Goal: Task Accomplishment & Management: Use online tool/utility

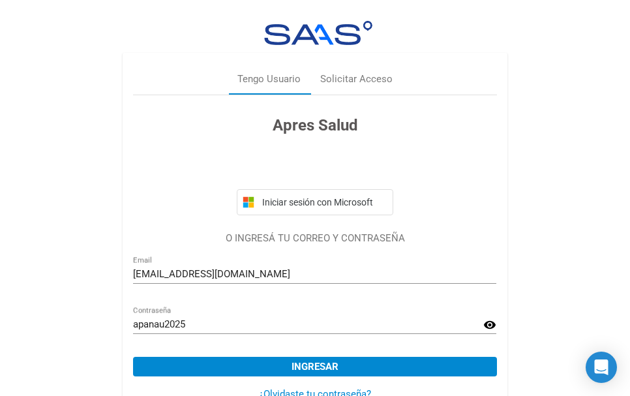
scroll to position [40, 0]
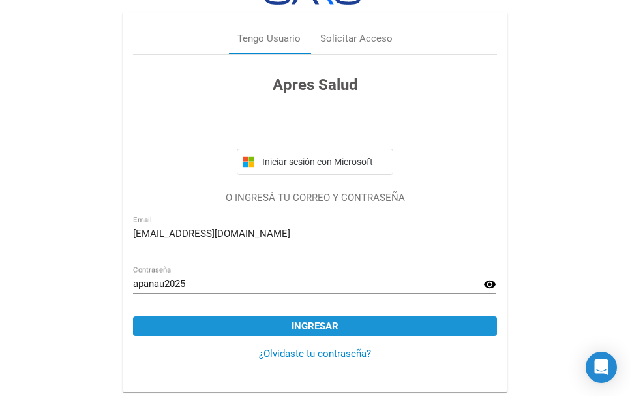
click at [327, 324] on span "Ingresar" at bounding box center [315, 326] width 47 height 12
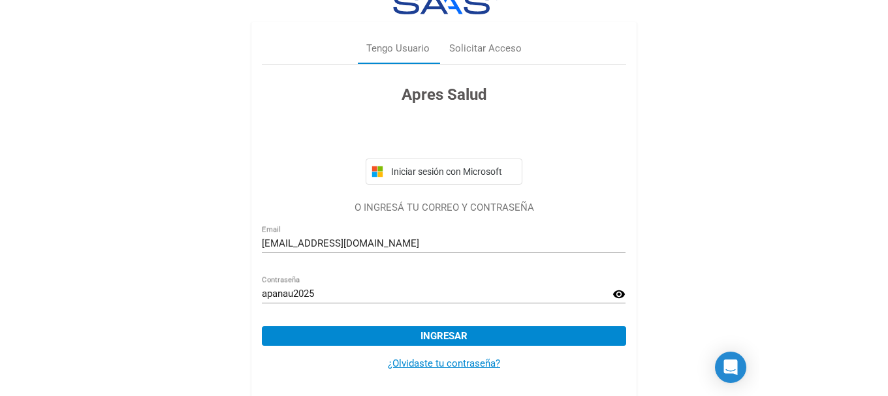
scroll to position [0, 0]
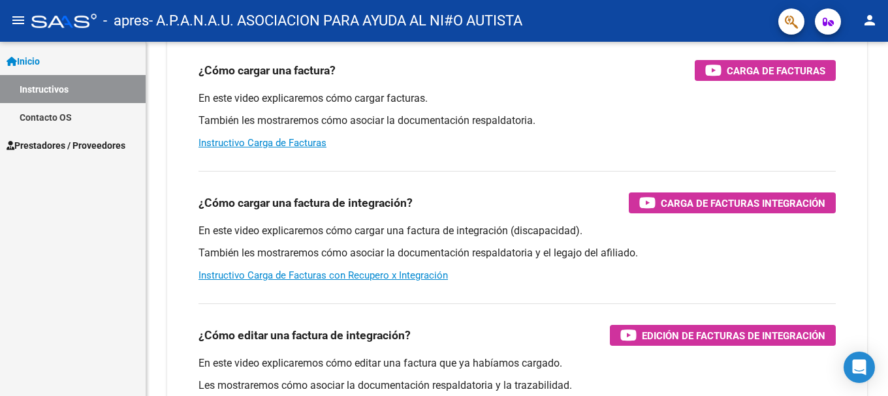
scroll to position [131, 0]
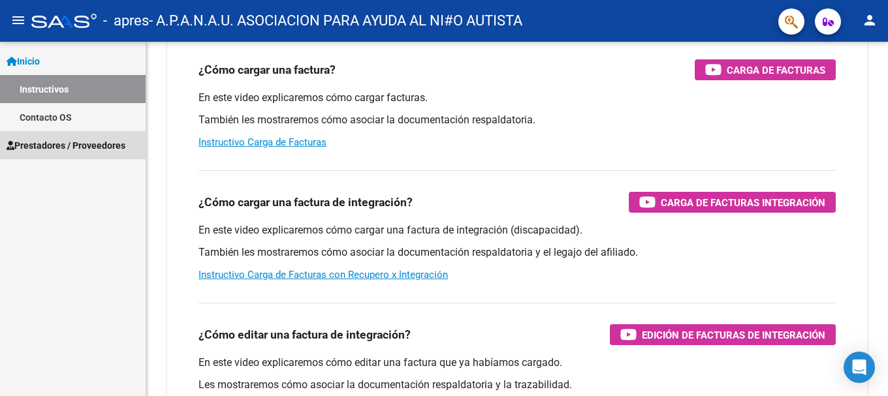
click at [70, 142] on span "Prestadores / Proveedores" at bounding box center [66, 145] width 119 height 14
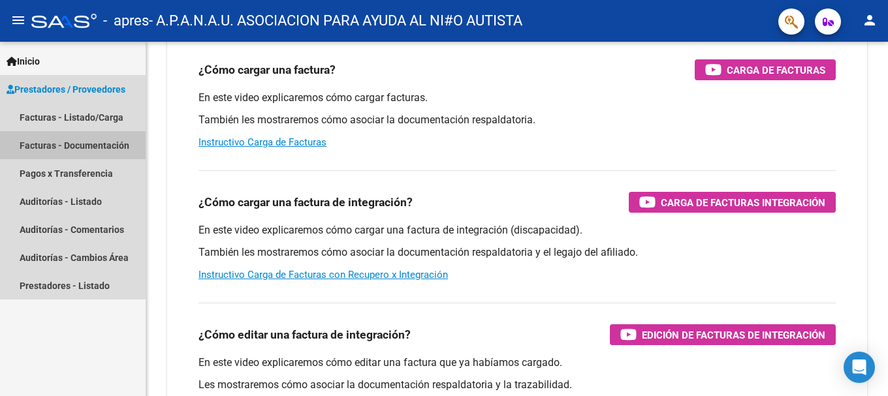
click at [103, 146] on link "Facturas - Documentación" at bounding box center [73, 145] width 146 height 28
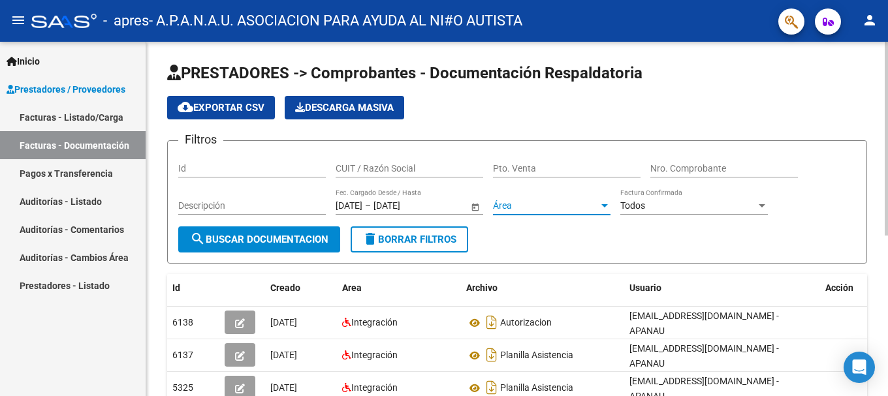
click at [599, 206] on div at bounding box center [604, 205] width 12 height 10
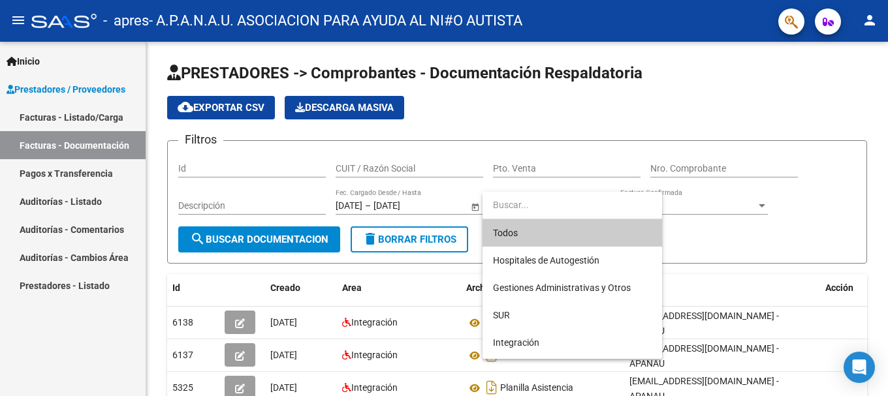
click at [600, 206] on input "dropdown search" at bounding box center [571, 204] width 179 height 27
click at [630, 204] on div at bounding box center [444, 198] width 888 height 396
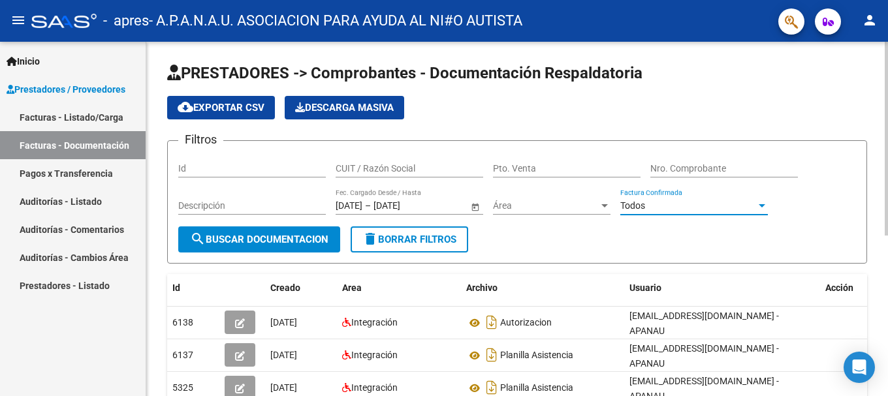
click at [630, 204] on div at bounding box center [761, 205] width 7 height 3
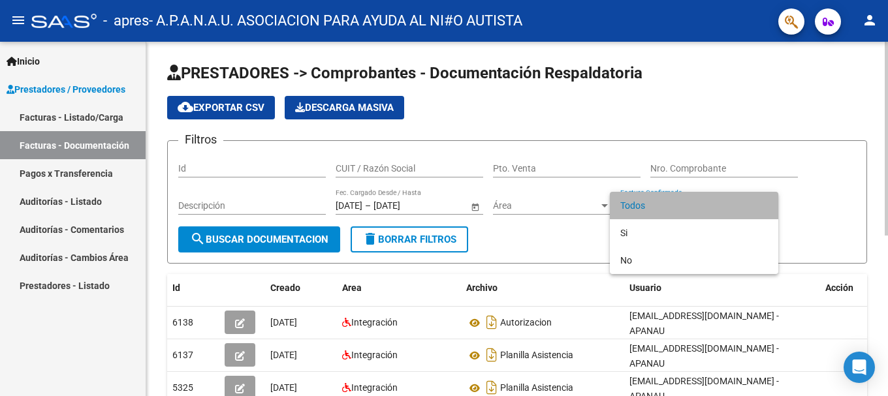
click at [630, 204] on span "Todos" at bounding box center [693, 205] width 147 height 27
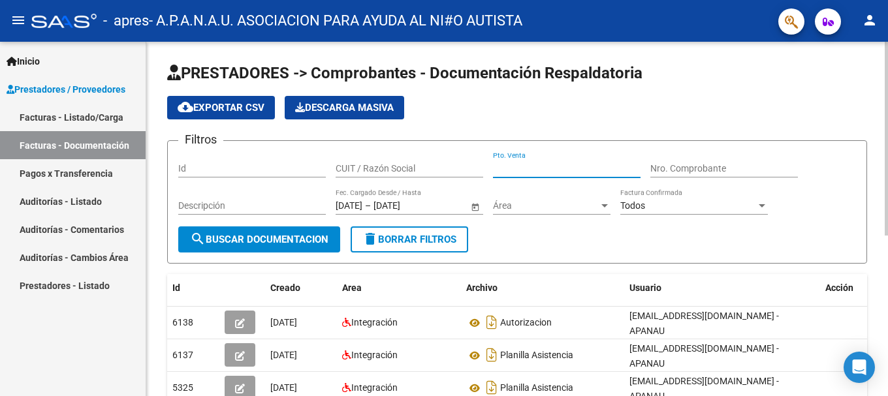
click at [548, 166] on input "Pto. Venta" at bounding box center [566, 168] width 147 height 11
type input "04"
click at [413, 155] on div "CUIT / Razón Social" at bounding box center [408, 164] width 147 height 26
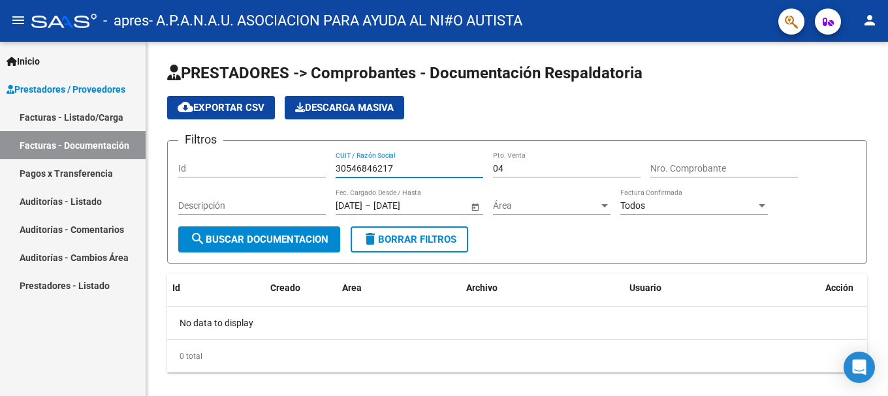
type input "30546846217"
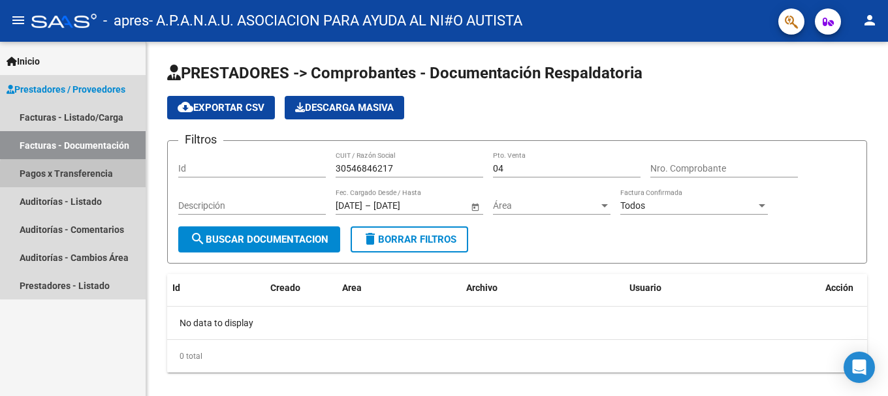
click at [97, 176] on link "Pagos x Transferencia" at bounding box center [73, 173] width 146 height 28
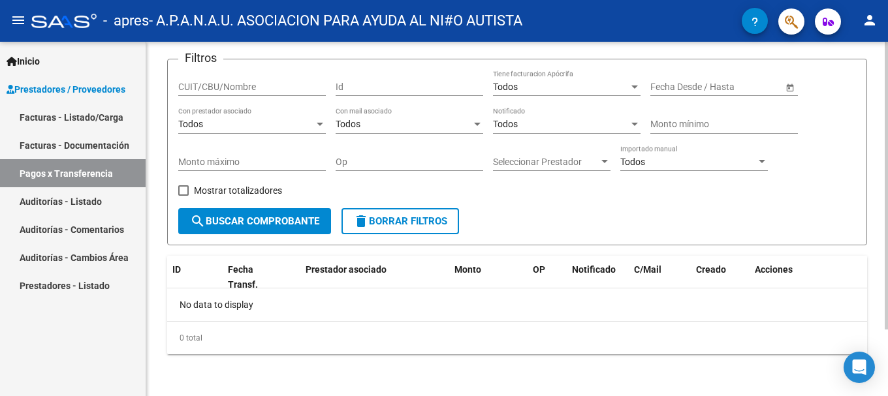
scroll to position [17, 0]
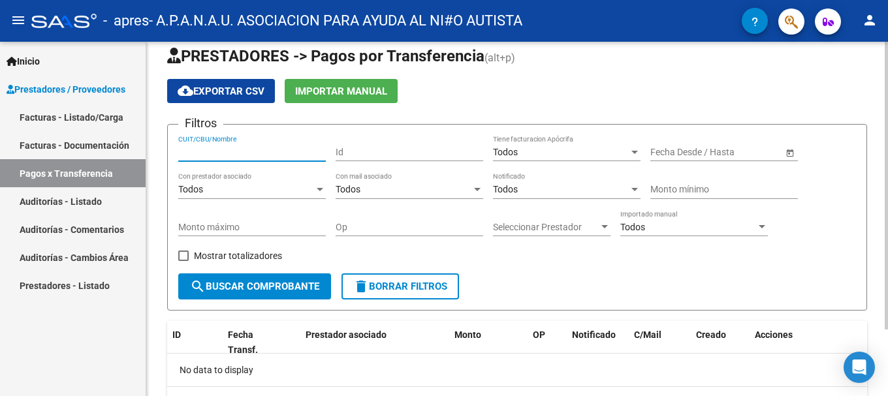
click at [290, 152] on input "CUIT/CBU/Nombre" at bounding box center [251, 152] width 147 height 11
type input "30546846217"
click at [282, 278] on button "search Buscar Comprobante" at bounding box center [254, 286] width 153 height 26
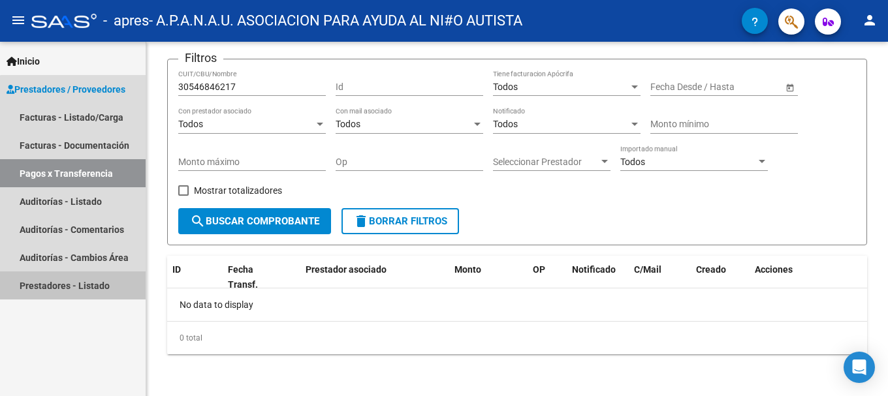
click at [82, 285] on link "Prestadores - Listado" at bounding box center [73, 285] width 146 height 28
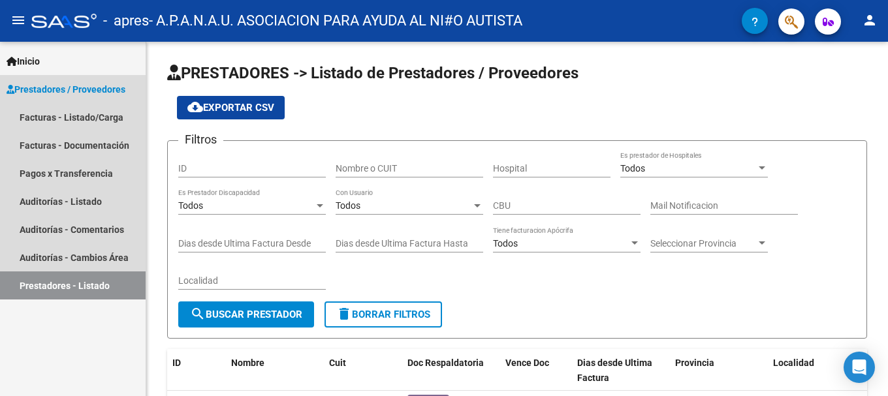
click at [115, 87] on span "Prestadores / Proveedores" at bounding box center [66, 89] width 119 height 14
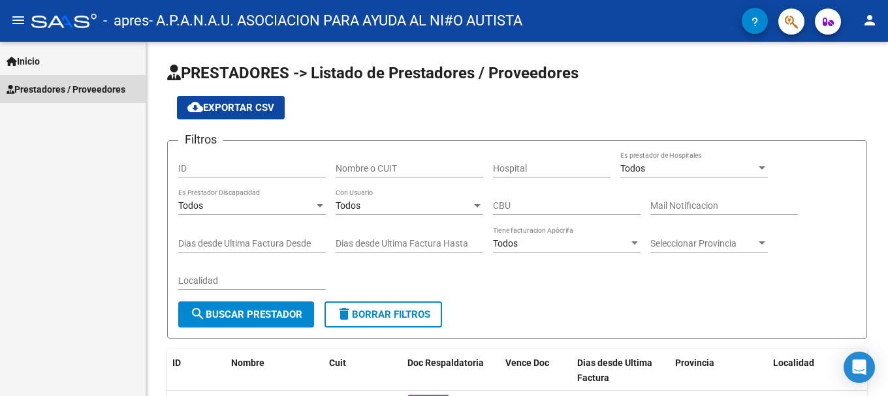
click at [115, 87] on span "Prestadores / Proveedores" at bounding box center [66, 89] width 119 height 14
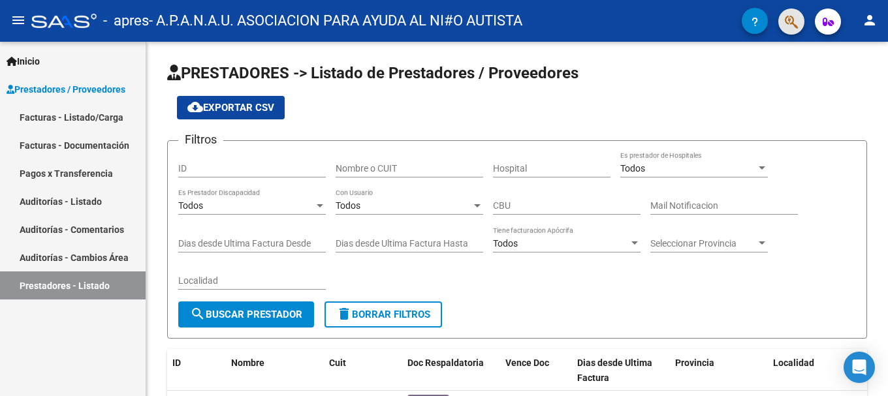
click at [630, 20] on button "button" at bounding box center [791, 21] width 26 height 26
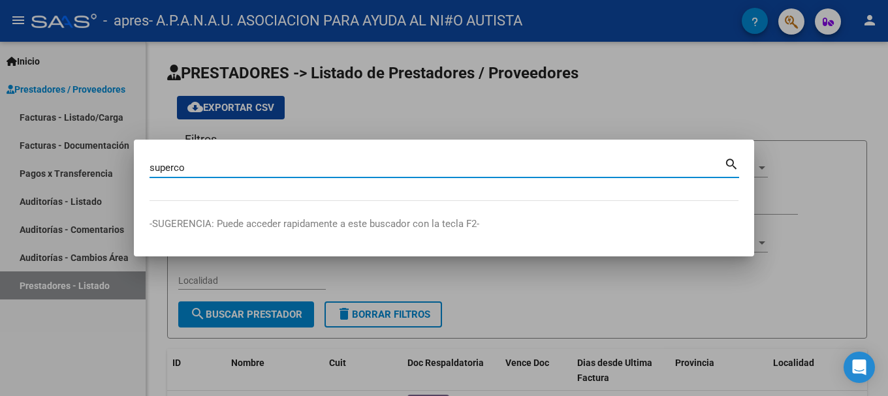
type input "superco"
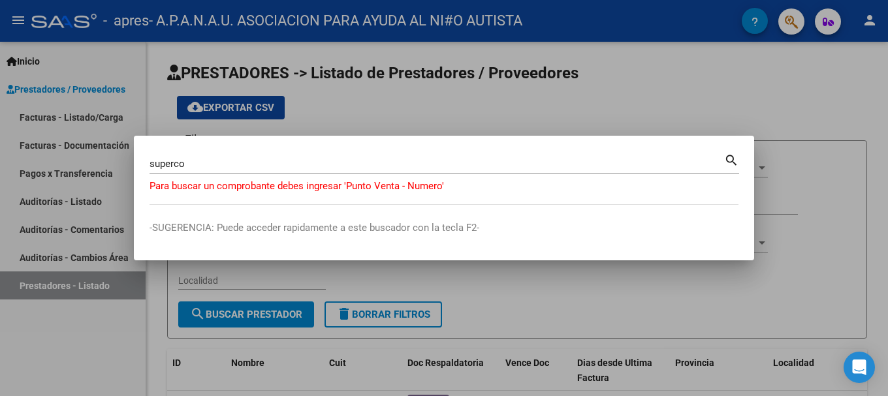
drag, startPoint x: 262, startPoint y: 172, endPoint x: 97, endPoint y: 163, distance: 165.3
click at [97, 163] on div "superco Buscar (apellido, dni, cuil, nro traspaso, cuit, obra social) search Pa…" at bounding box center [444, 198] width 888 height 396
click at [271, 189] on p "Para buscar un comprobante debes ingresar 'Punto Venta - Numero'" at bounding box center [443, 186] width 589 height 15
click at [630, 22] on div at bounding box center [444, 198] width 888 height 396
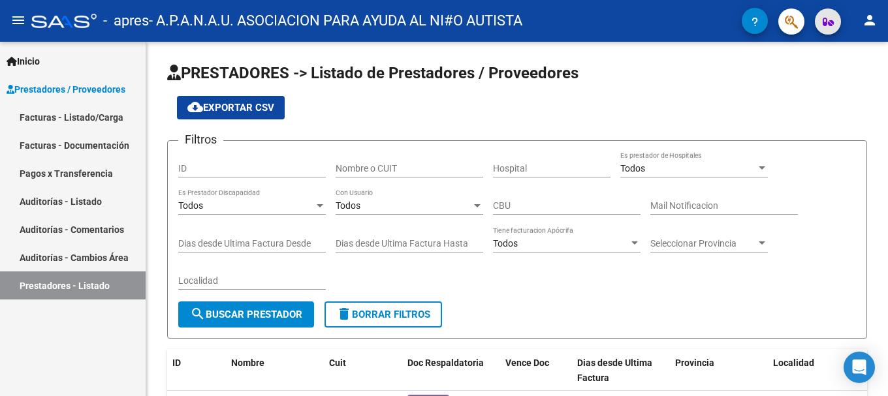
click at [630, 20] on icon "button" at bounding box center [827, 22] width 11 height 10
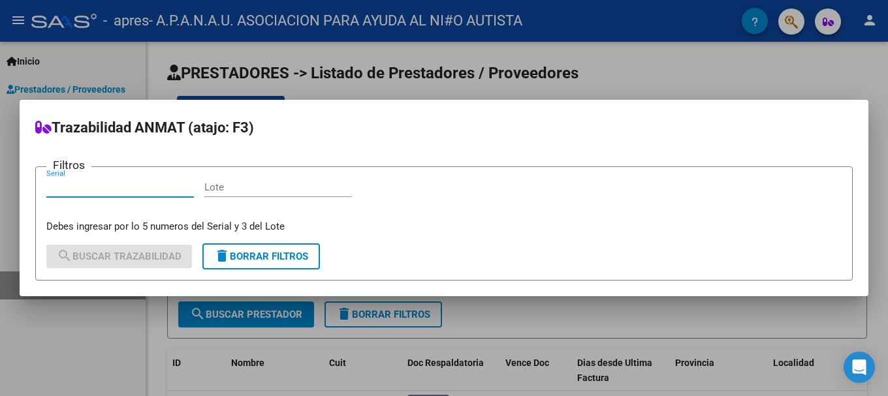
click at [630, 21] on div at bounding box center [444, 198] width 888 height 396
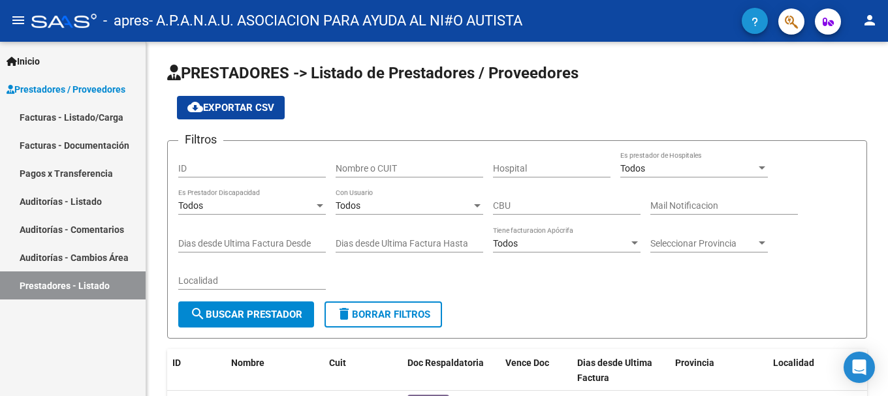
click at [630, 23] on icon "button" at bounding box center [754, 22] width 7 height 10
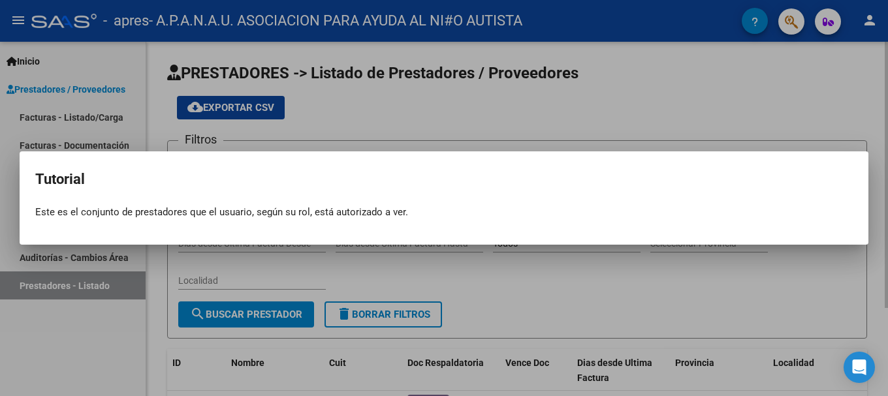
click at [625, 99] on div at bounding box center [444, 198] width 888 height 396
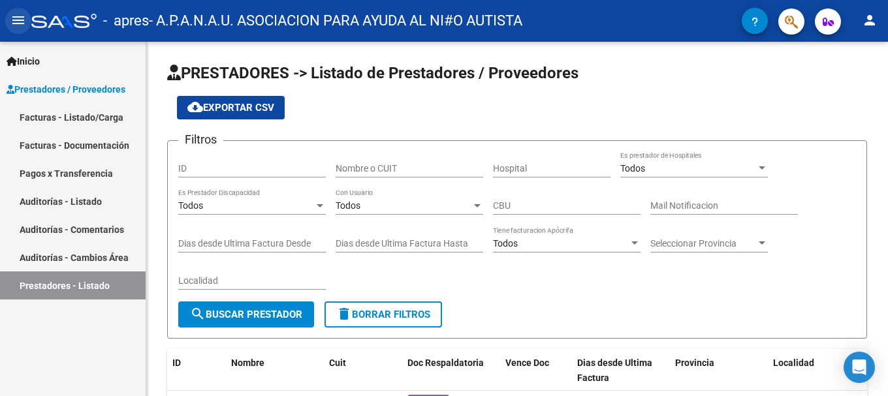
click at [13, 15] on mat-icon "menu" at bounding box center [18, 20] width 16 height 16
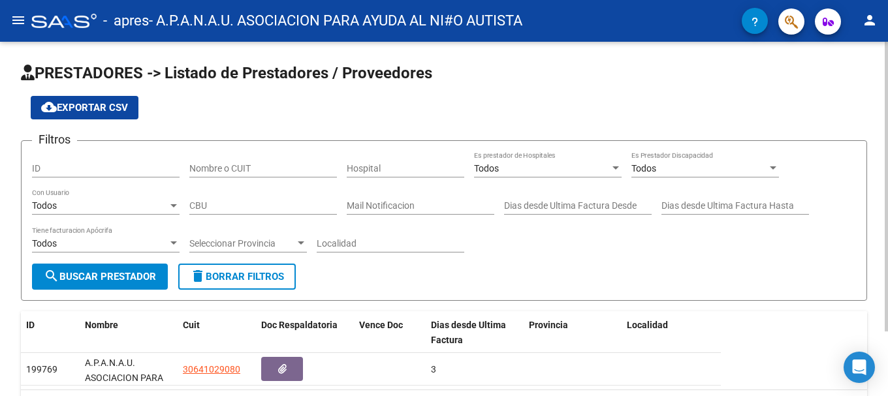
click at [630, 167] on div at bounding box center [772, 167] width 7 height 3
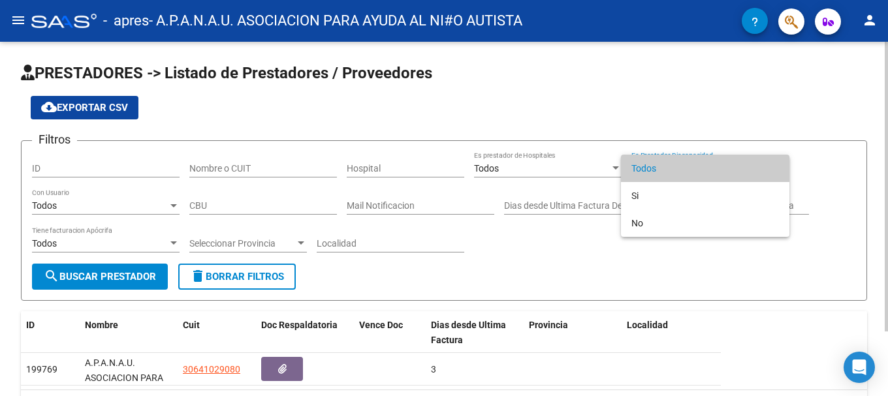
click at [630, 167] on span "Todos" at bounding box center [704, 168] width 147 height 27
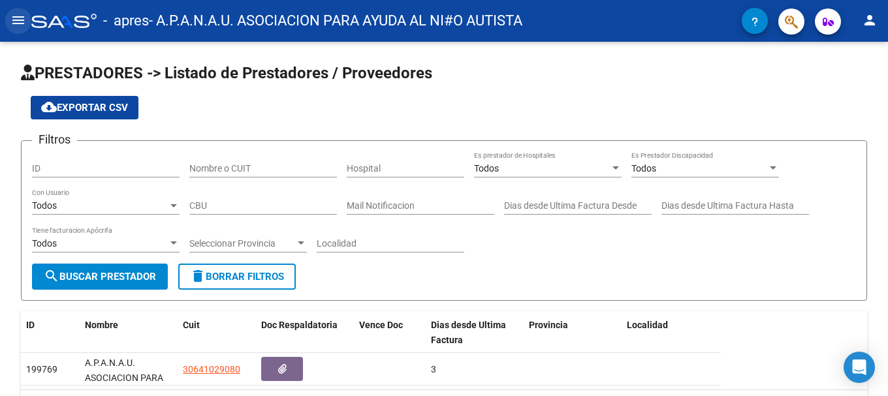
click at [14, 20] on mat-icon "menu" at bounding box center [18, 20] width 16 height 16
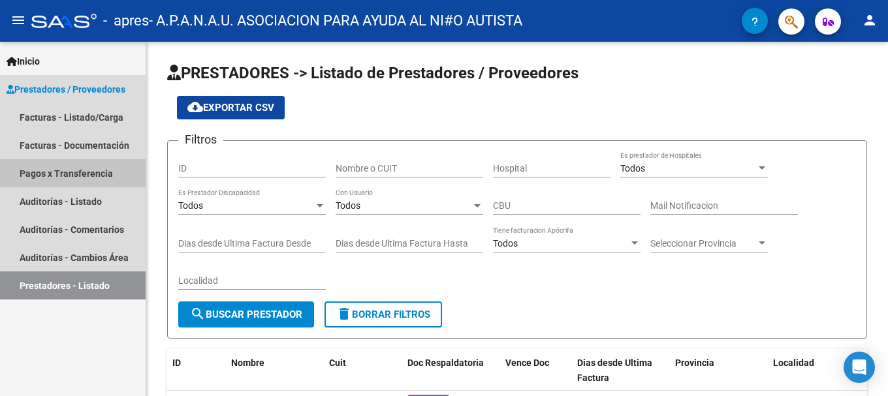
click at [63, 174] on link "Pagos x Transferencia" at bounding box center [73, 173] width 146 height 28
